Goal: Navigation & Orientation: Find specific page/section

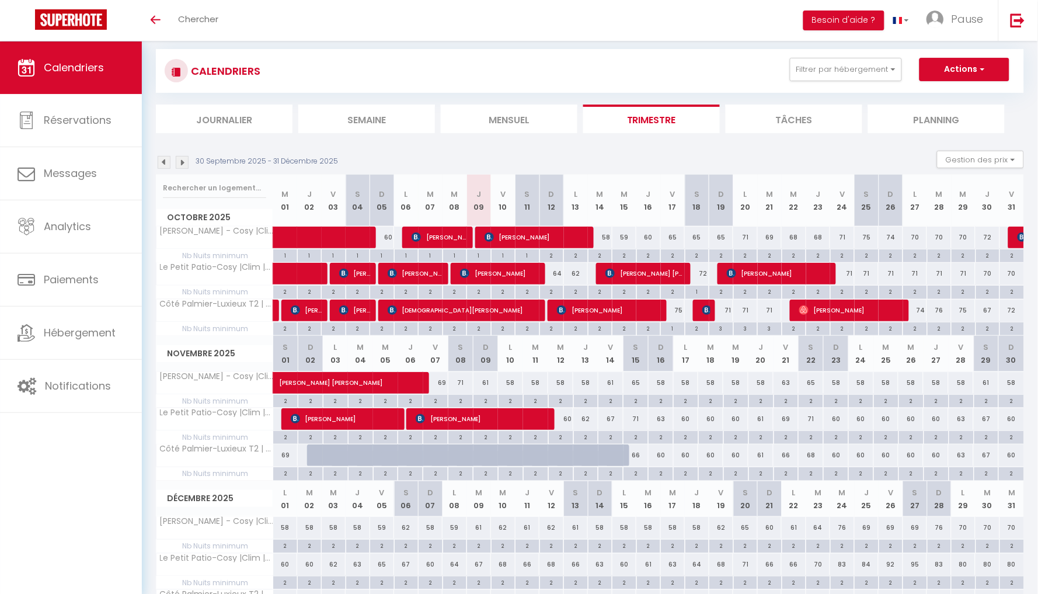
scroll to position [28, 0]
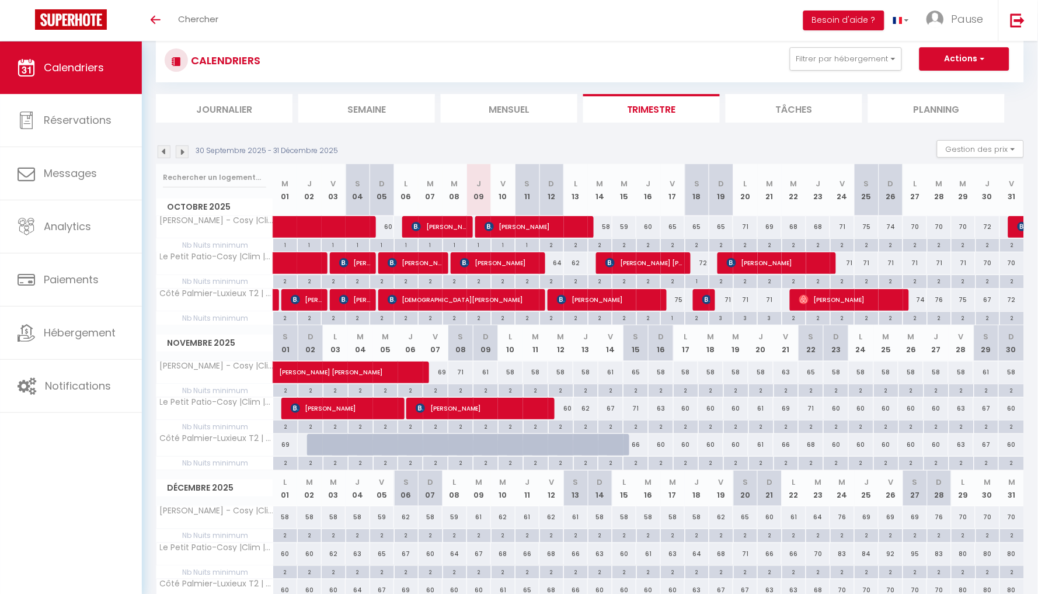
click at [182, 150] on img at bounding box center [182, 151] width 13 height 13
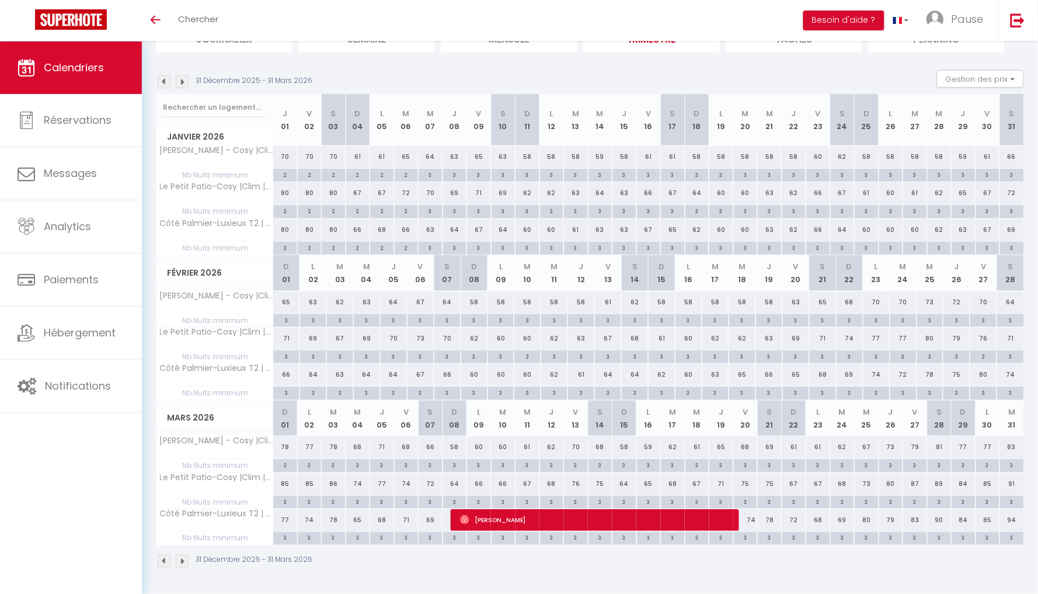
scroll to position [98, 0]
click at [183, 82] on img at bounding box center [182, 82] width 13 height 13
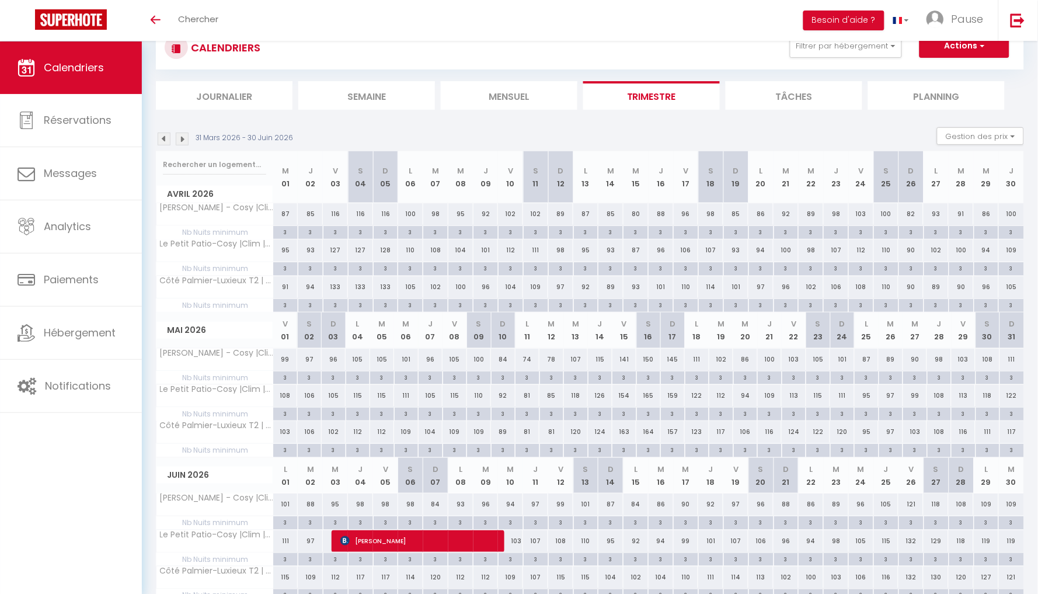
click at [162, 137] on img at bounding box center [164, 139] width 13 height 13
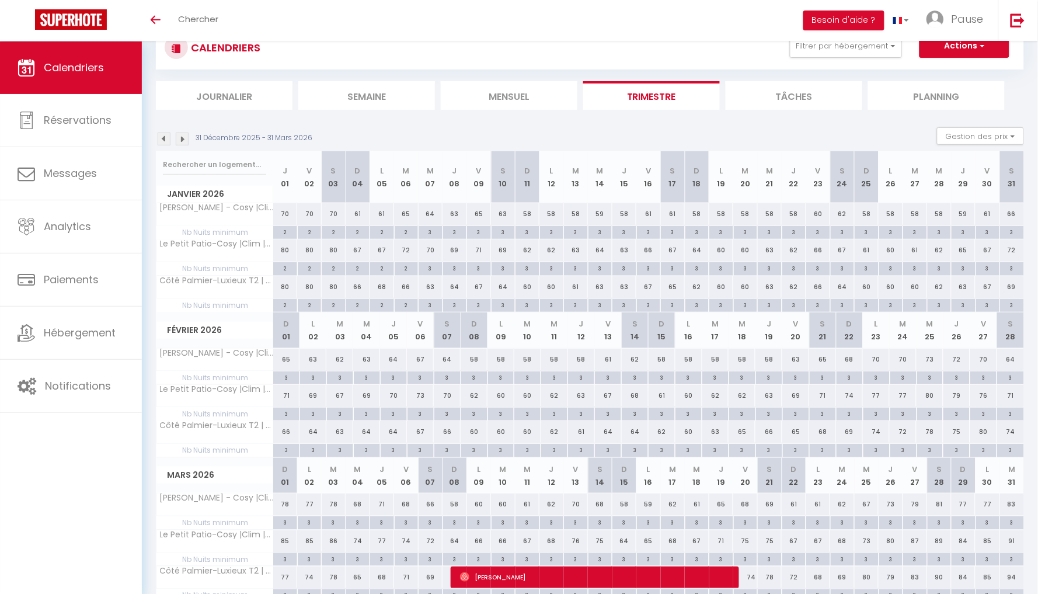
click at [162, 137] on img at bounding box center [164, 139] width 13 height 13
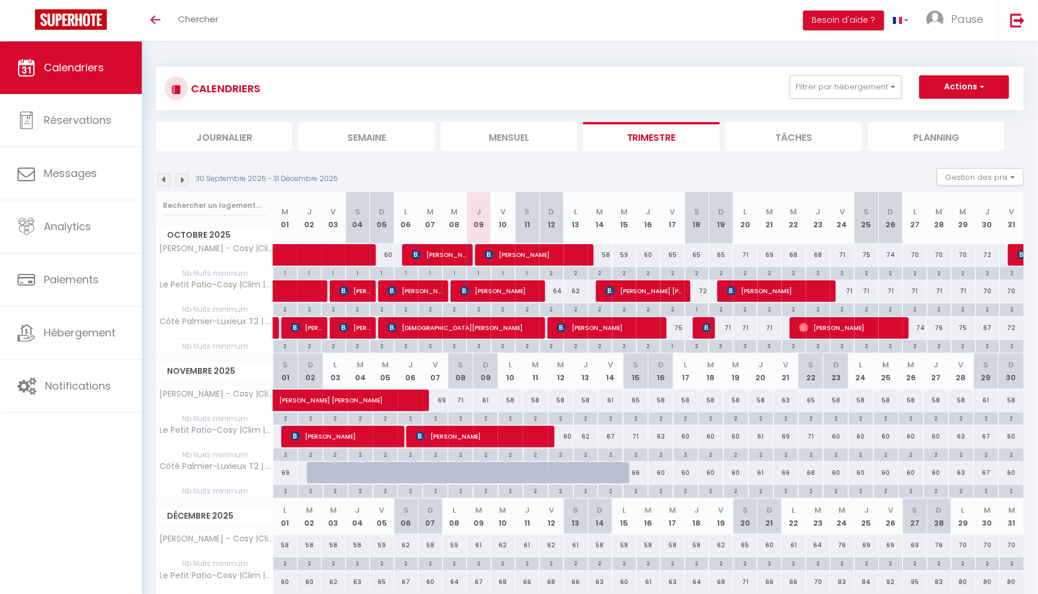
scroll to position [0, 0]
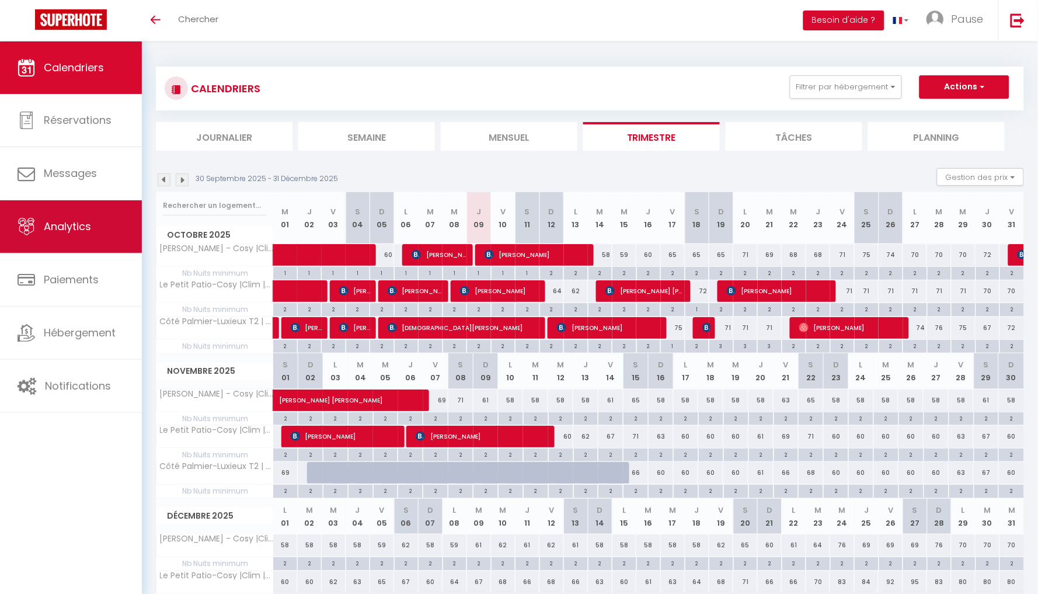
click at [71, 234] on link "Analytics" at bounding box center [71, 226] width 142 height 53
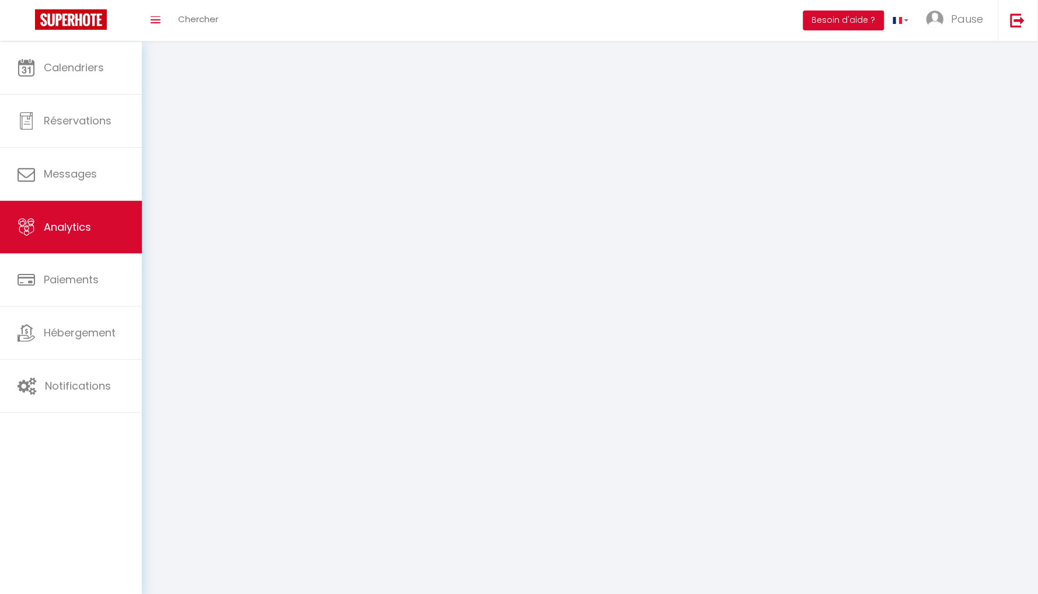
select select "2025"
select select "10"
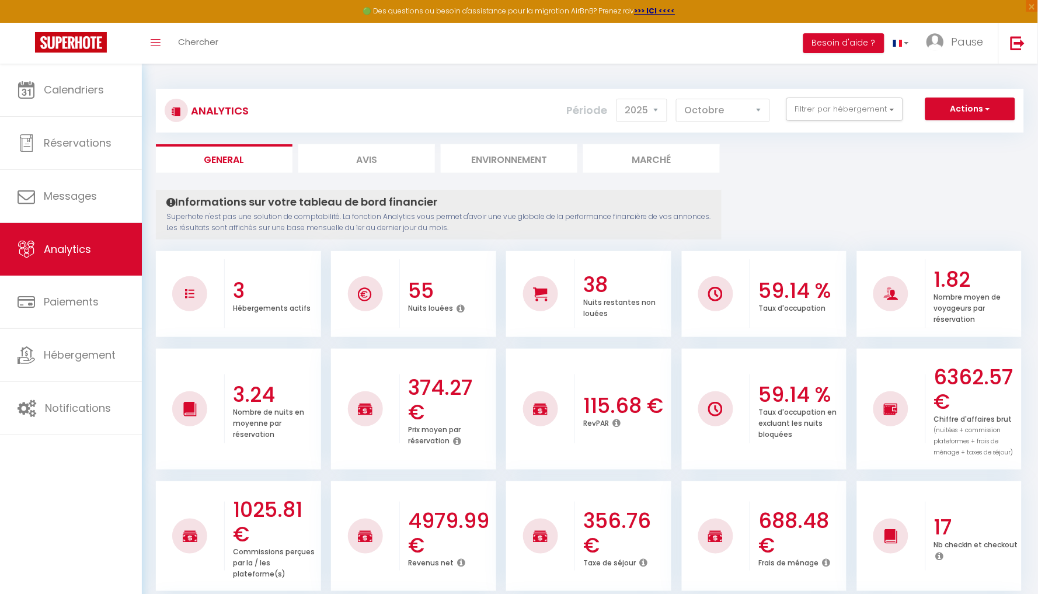
drag, startPoint x: 763, startPoint y: 289, endPoint x: 830, endPoint y: 294, distance: 66.8
click at [830, 294] on h3 "59.14 %" at bounding box center [801, 291] width 85 height 25
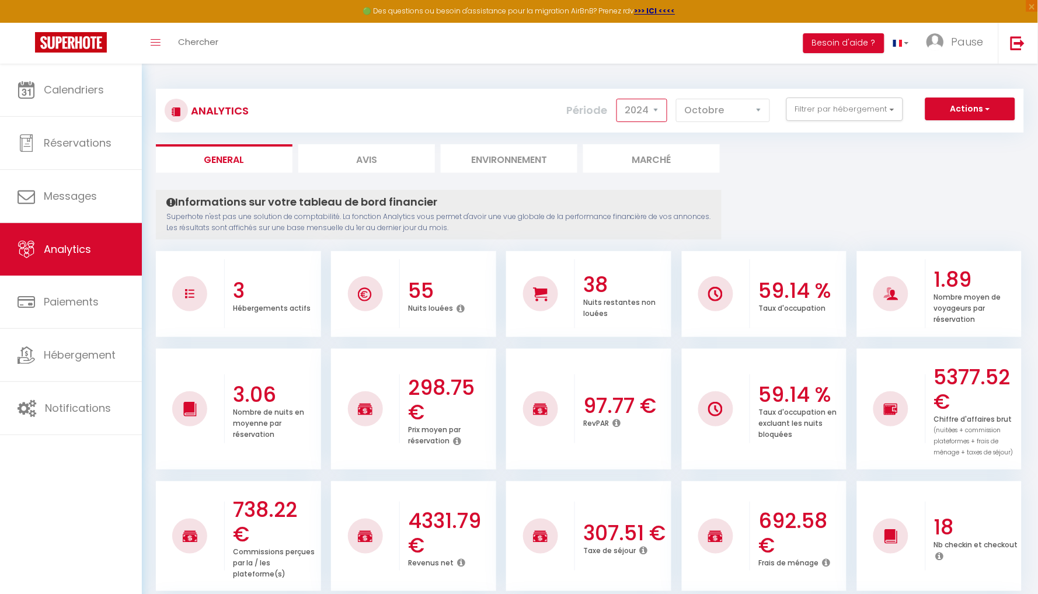
select select "2025"
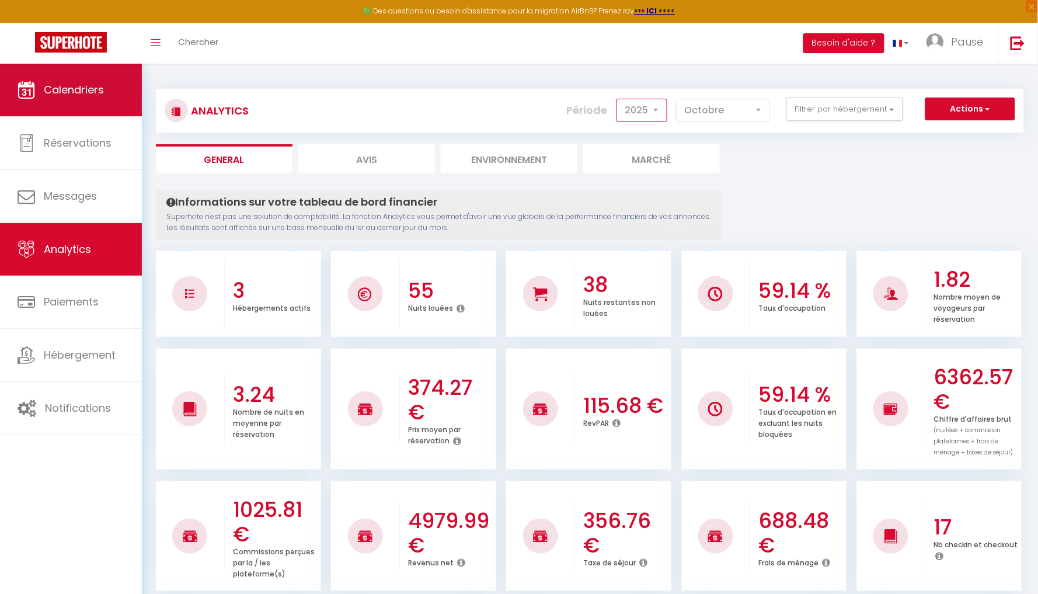
click at [78, 99] on link "Calendriers" at bounding box center [71, 90] width 142 height 53
